Goal: Information Seeking & Learning: Understand process/instructions

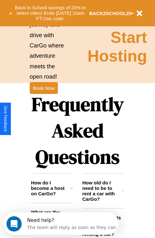
scroll to position [777, 0]
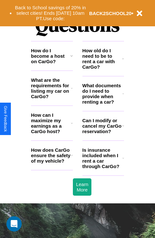
click at [72, 158] on icon at bounding box center [72, 155] width 2 height 5
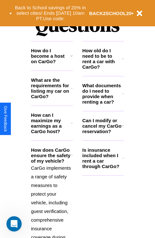
click at [52, 98] on h3 "What are the requirements for listing my car on CarGo?" at bounding box center [51, 88] width 40 height 22
click at [72, 158] on icon at bounding box center [72, 155] width 2 height 5
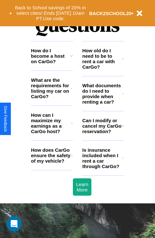
click at [52, 64] on h3 "How do I become a host on CarGo?" at bounding box center [50, 56] width 39 height 16
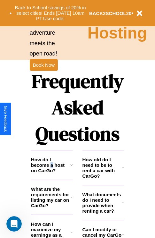
scroll to position [640, 0]
